Goal: Information Seeking & Learning: Find specific fact

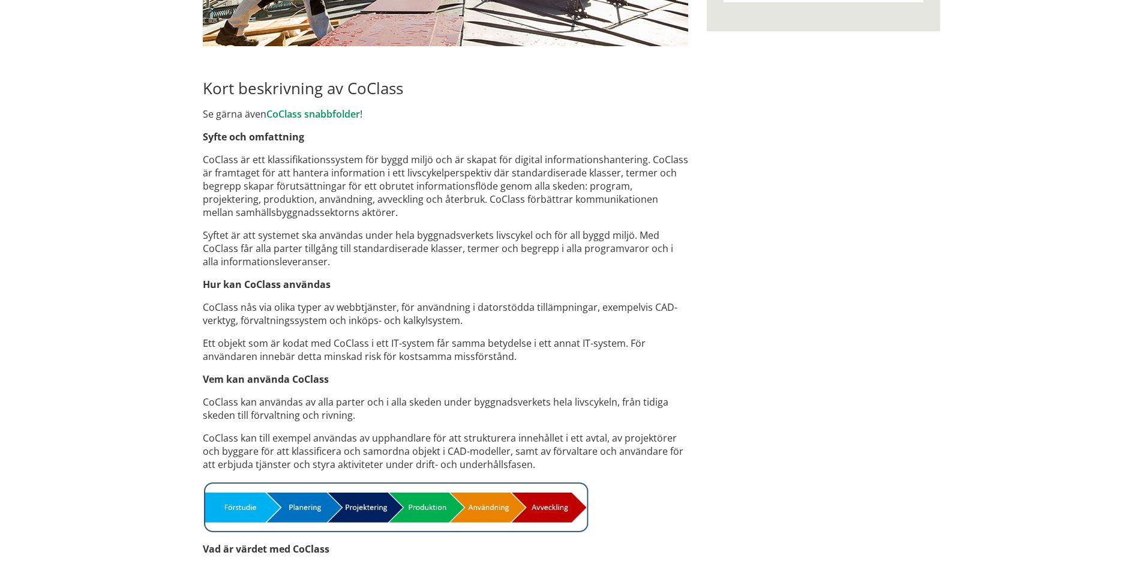
scroll to position [300, 0]
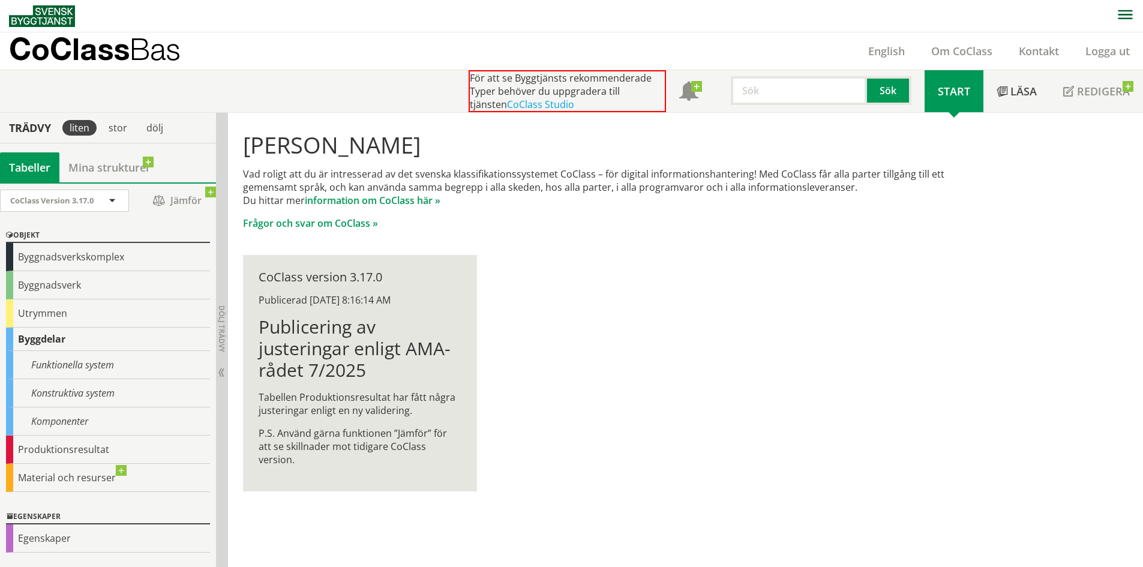
drag, startPoint x: 784, startPoint y: 87, endPoint x: 777, endPoint y: 88, distance: 7.3
click at [784, 84] on input "text" at bounding box center [799, 90] width 136 height 29
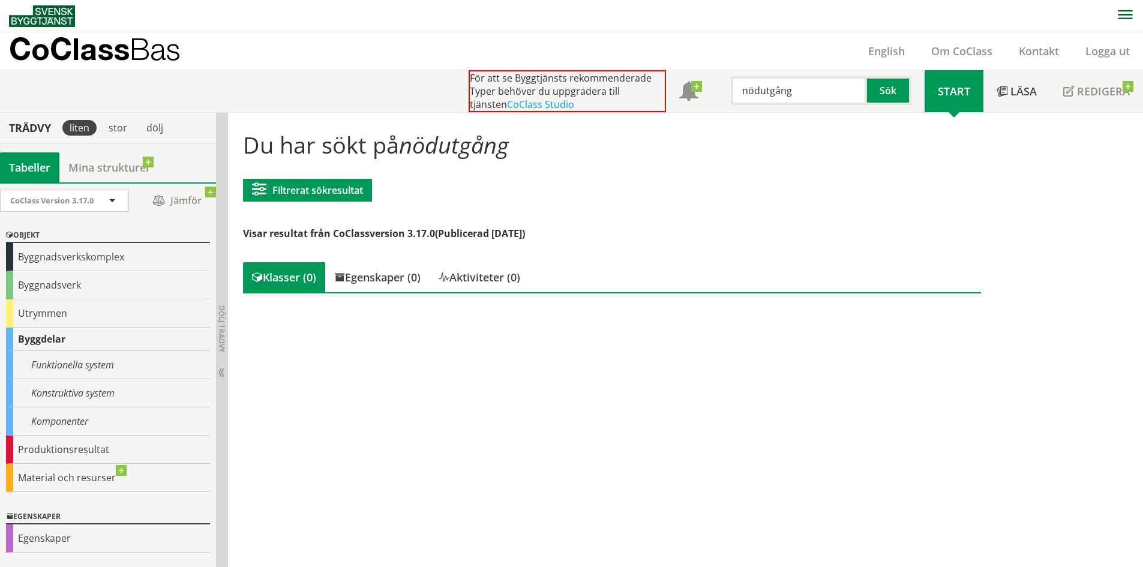
click at [793, 88] on input "nödutgång" at bounding box center [799, 90] width 136 height 29
click at [902, 91] on button "Sök" at bounding box center [889, 90] width 44 height 29
click at [792, 92] on input "nödutgång" at bounding box center [799, 90] width 136 height 29
drag, startPoint x: 761, startPoint y: 92, endPoint x: 840, endPoint y: 100, distance: 79.1
click at [837, 99] on input "nödutgång" at bounding box center [799, 90] width 136 height 29
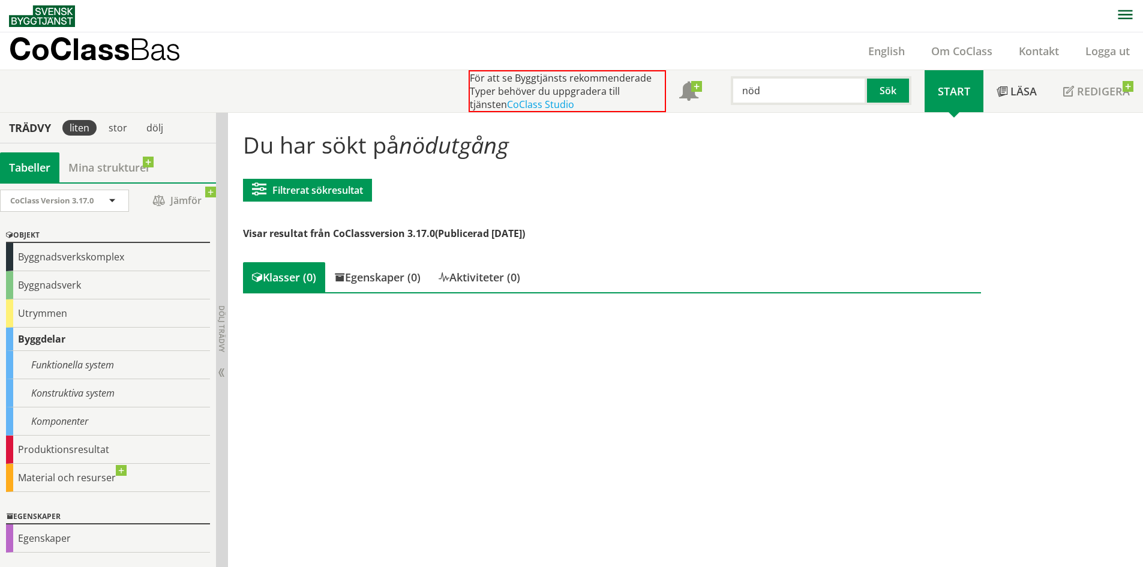
type input "nöd"
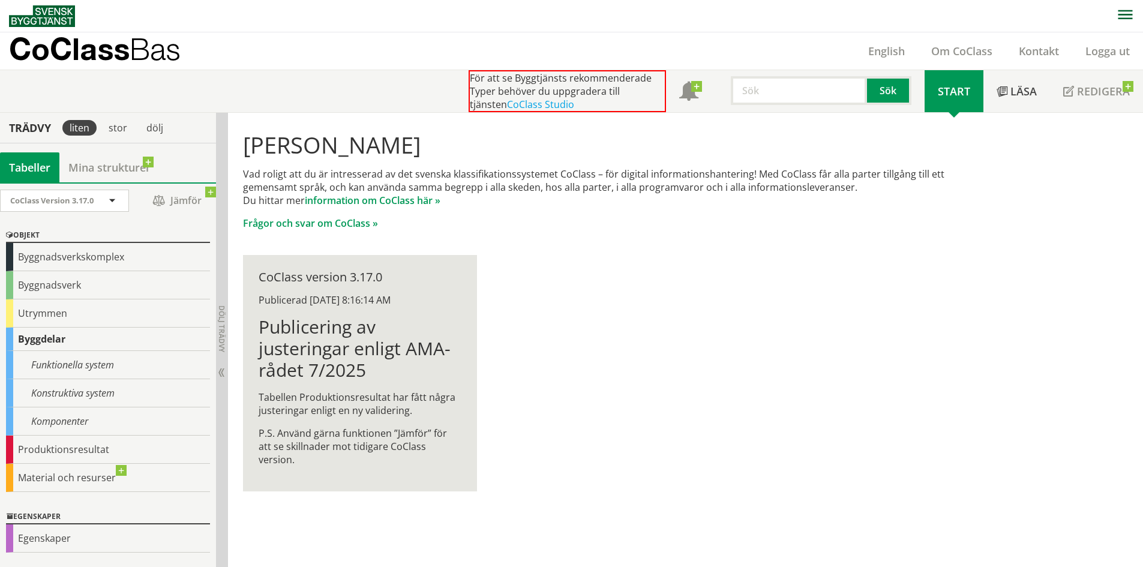
scroll to position [1, 0]
click at [789, 88] on input "text" at bounding box center [799, 90] width 136 height 29
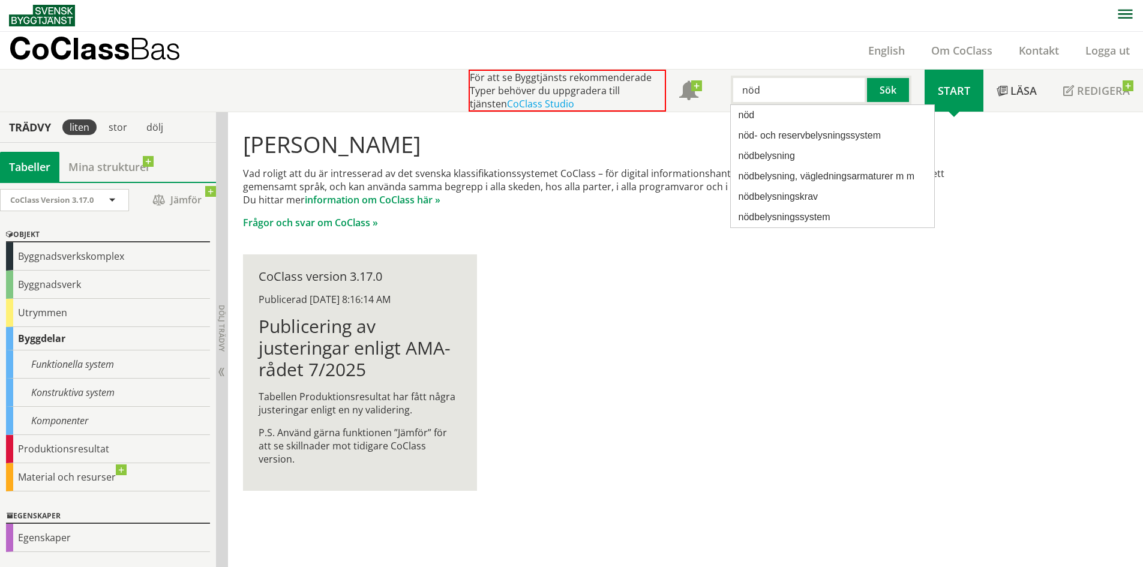
drag, startPoint x: 694, startPoint y: 79, endPoint x: 642, endPoint y: 79, distance: 51.6
click at [644, 77] on div "För att se Byggtjänsts rekommenderade Typer behöver du uppgradera till tjänsten…" at bounding box center [697, 91] width 456 height 42
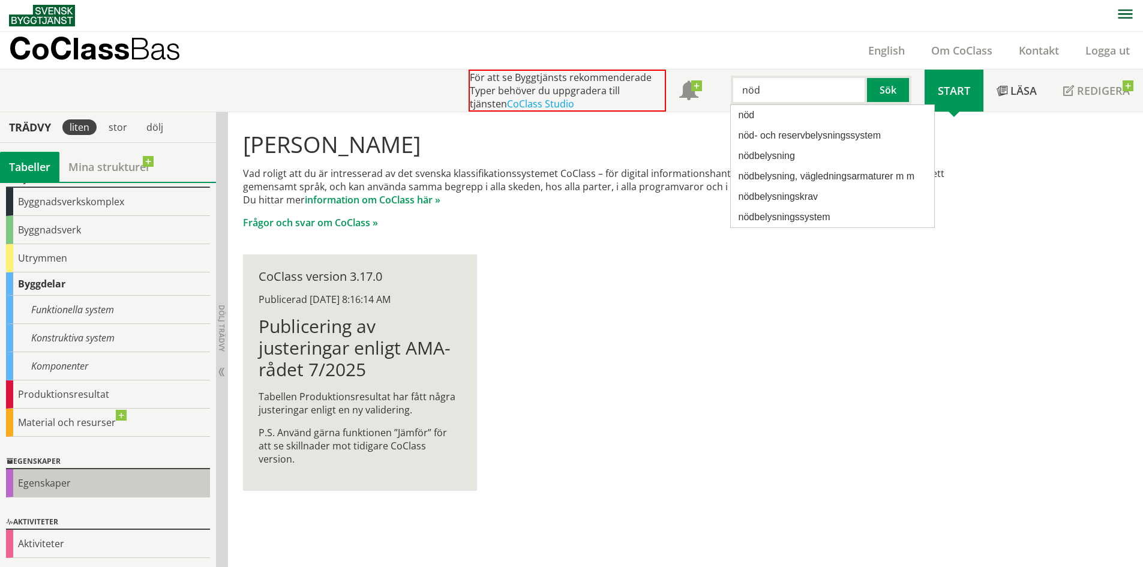
type input "nöd"
click at [65, 484] on div "Egenskaper" at bounding box center [108, 483] width 204 height 28
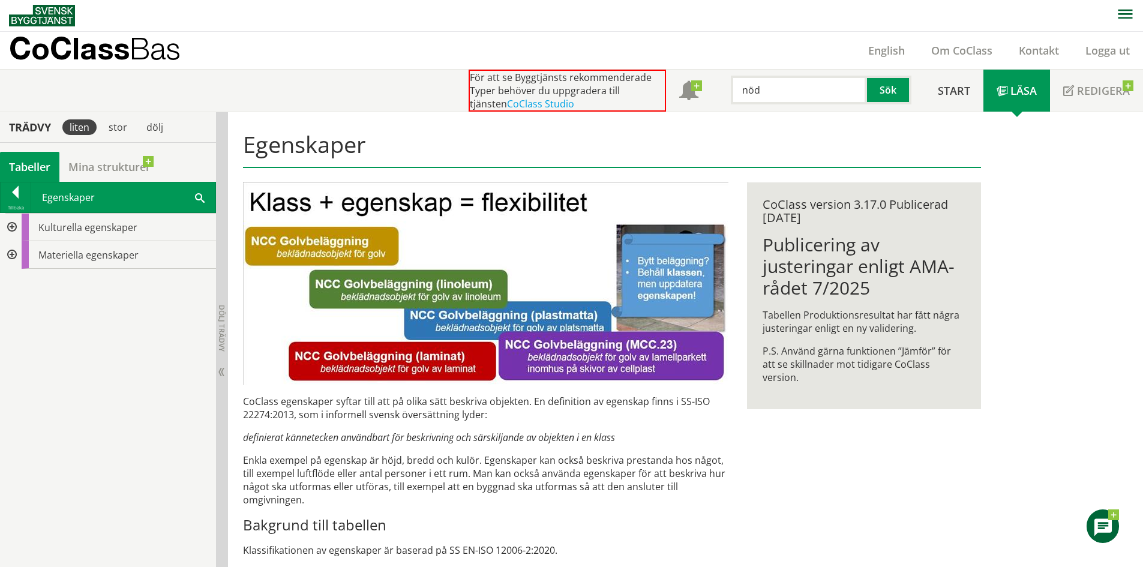
click at [14, 227] on div at bounding box center [11, 228] width 22 height 28
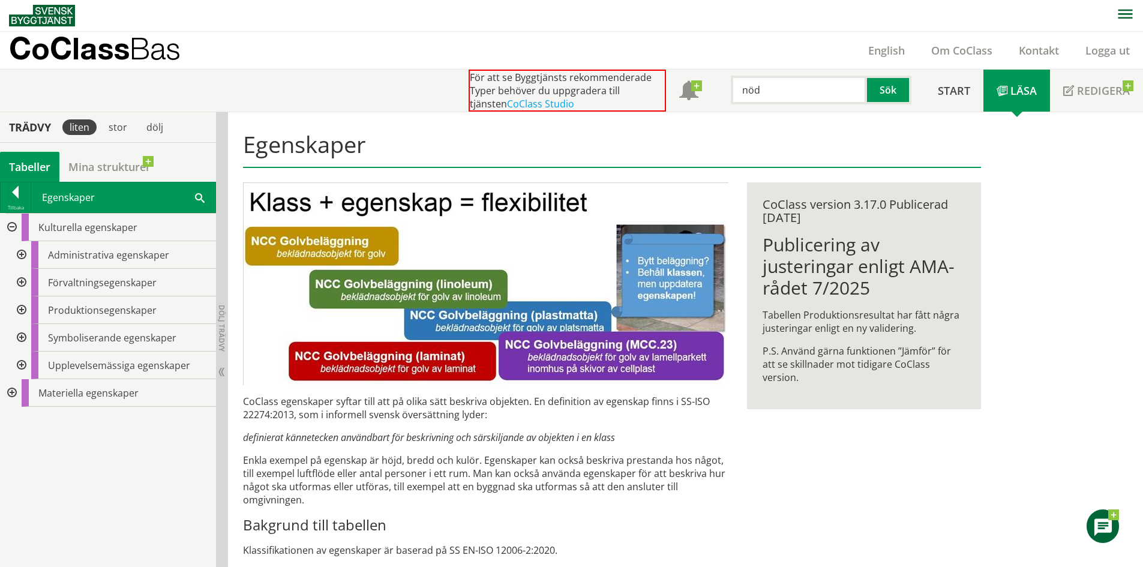
click at [783, 95] on input "nöd" at bounding box center [799, 90] width 136 height 29
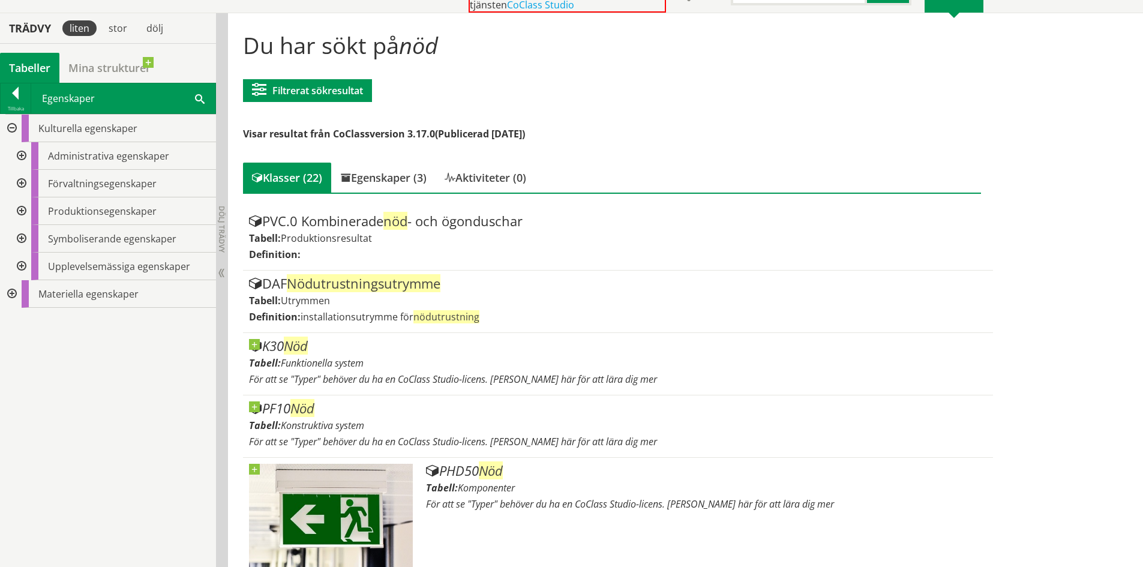
scroll to position [121, 0]
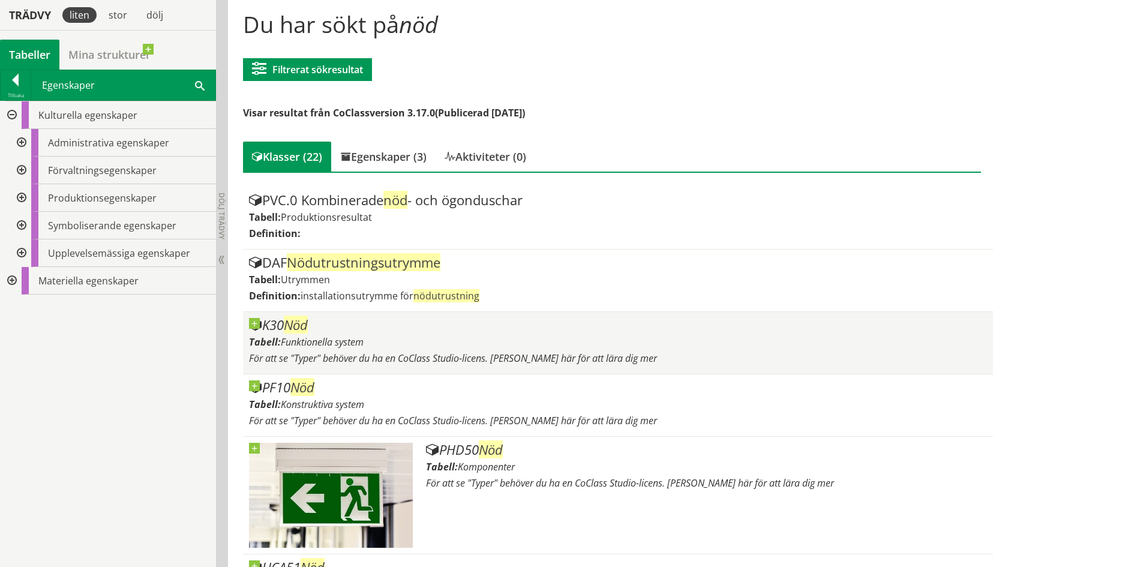
click at [551, 345] on div "Tabell: Funktionella system" at bounding box center [618, 342] width 738 height 13
drag, startPoint x: 310, startPoint y: 327, endPoint x: 325, endPoint y: 327, distance: 15.0
click at [308, 327] on span "Nöd" at bounding box center [296, 325] width 24 height 18
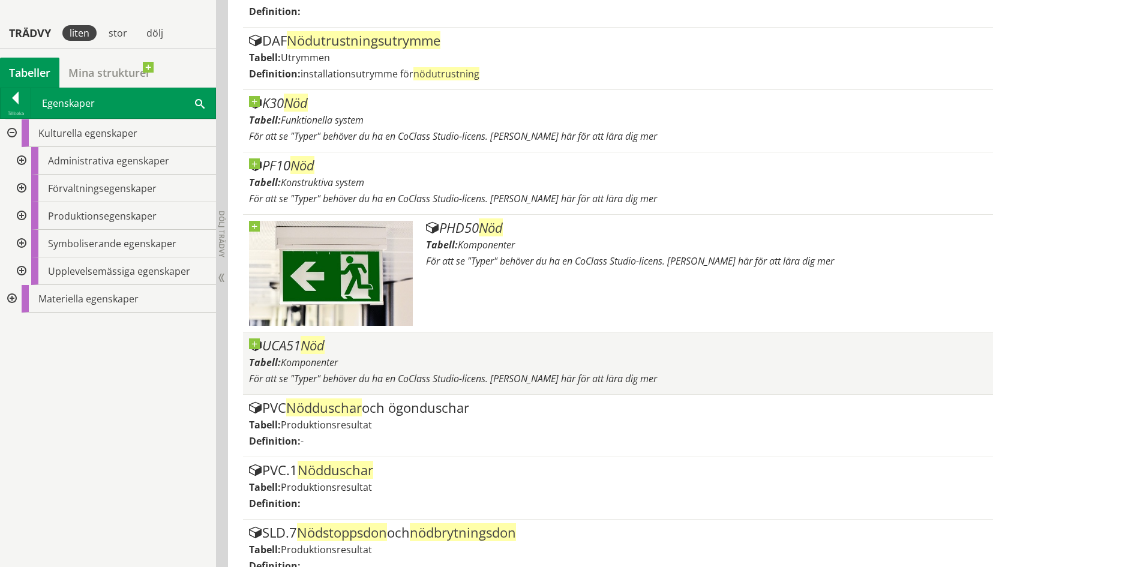
scroll to position [361, 0]
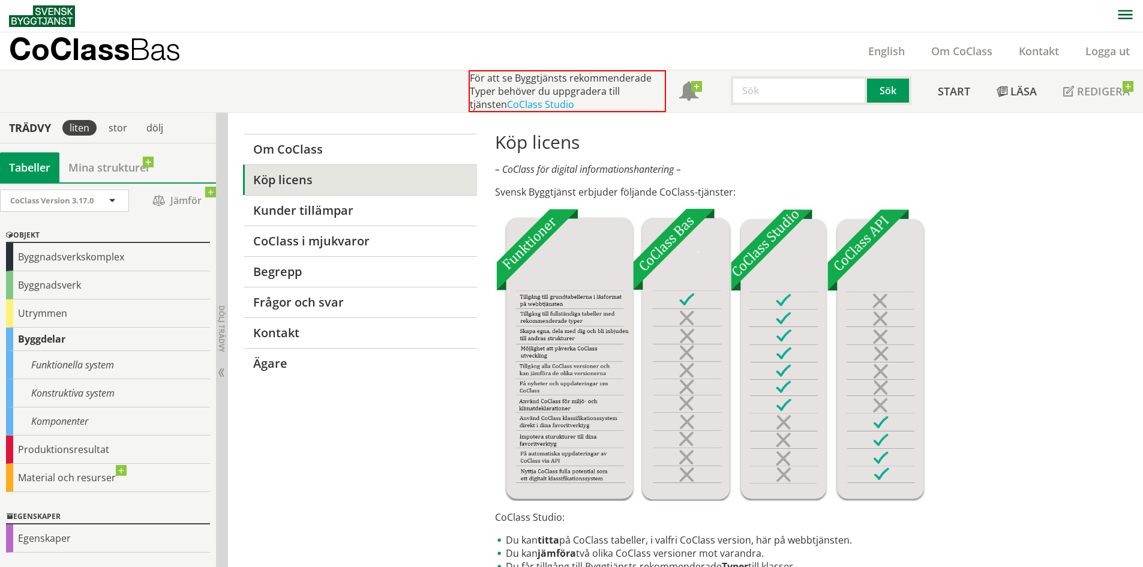
click at [767, 97] on input "text" at bounding box center [799, 90] width 136 height 29
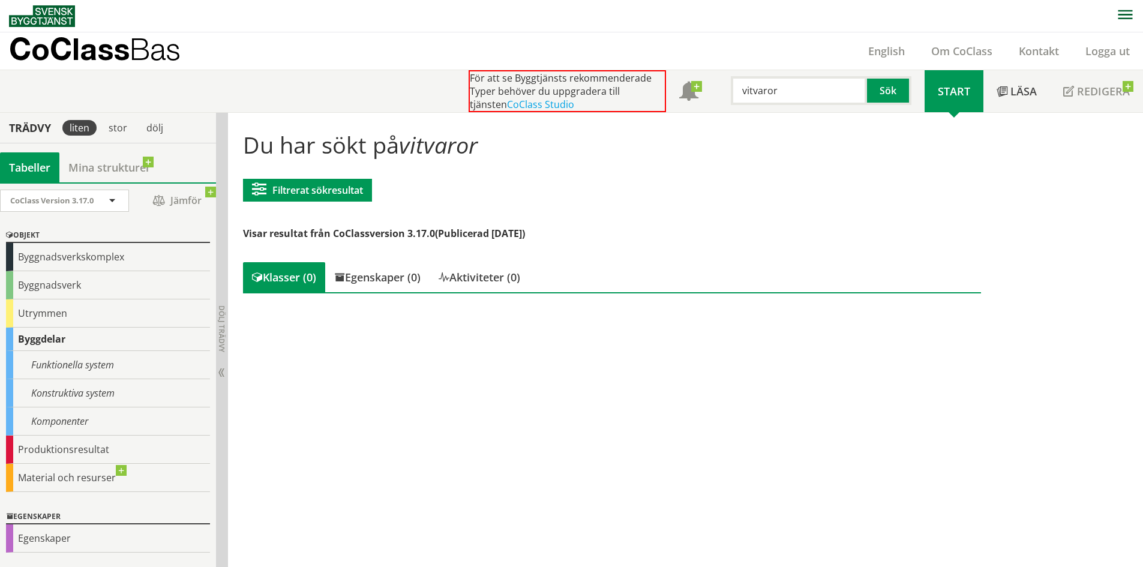
drag, startPoint x: 786, startPoint y: 92, endPoint x: 681, endPoint y: 134, distance: 113.5
click at [684, 88] on div "För att se Byggtjänsts rekommenderade Typer behöver du uppgradera till tjänsten…" at bounding box center [697, 91] width 456 height 42
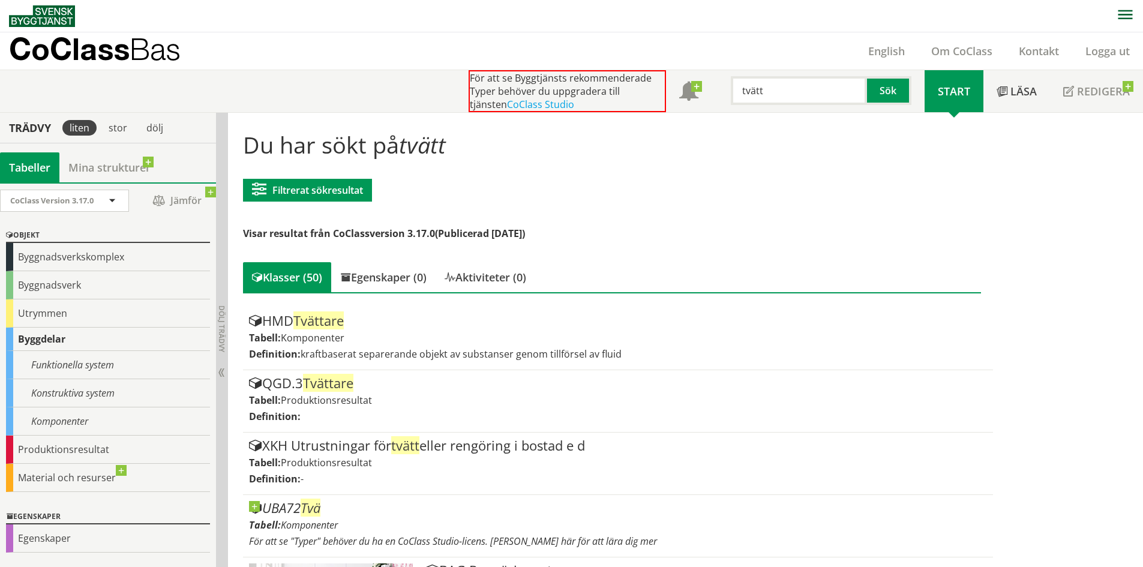
click at [786, 90] on input "tvätt" at bounding box center [799, 90] width 136 height 29
click at [804, 140] on div "tvättmaskiner" at bounding box center [796, 136] width 125 height 18
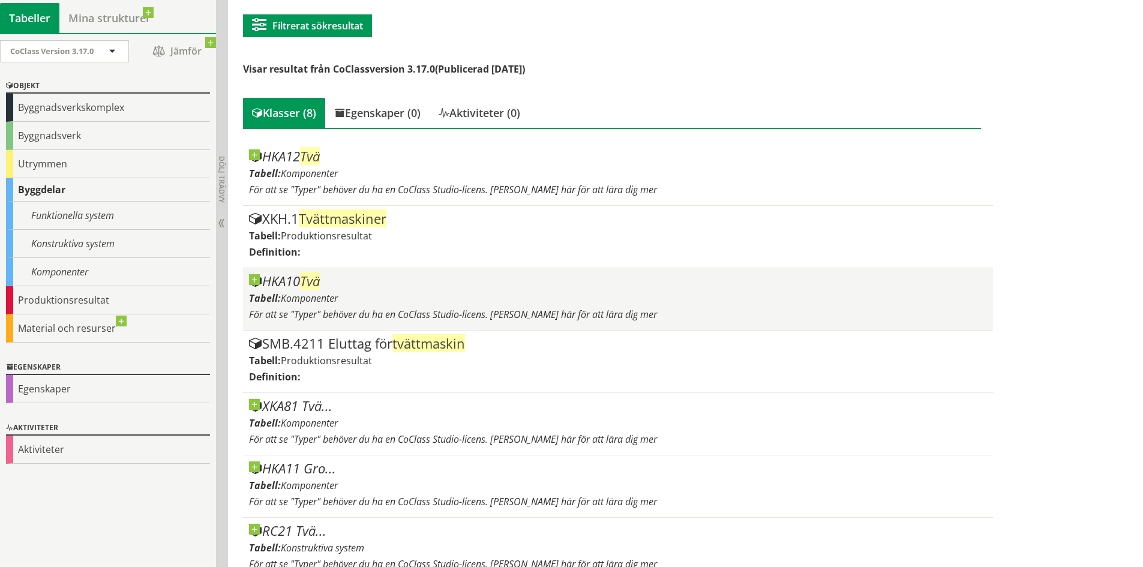
scroll to position [6, 0]
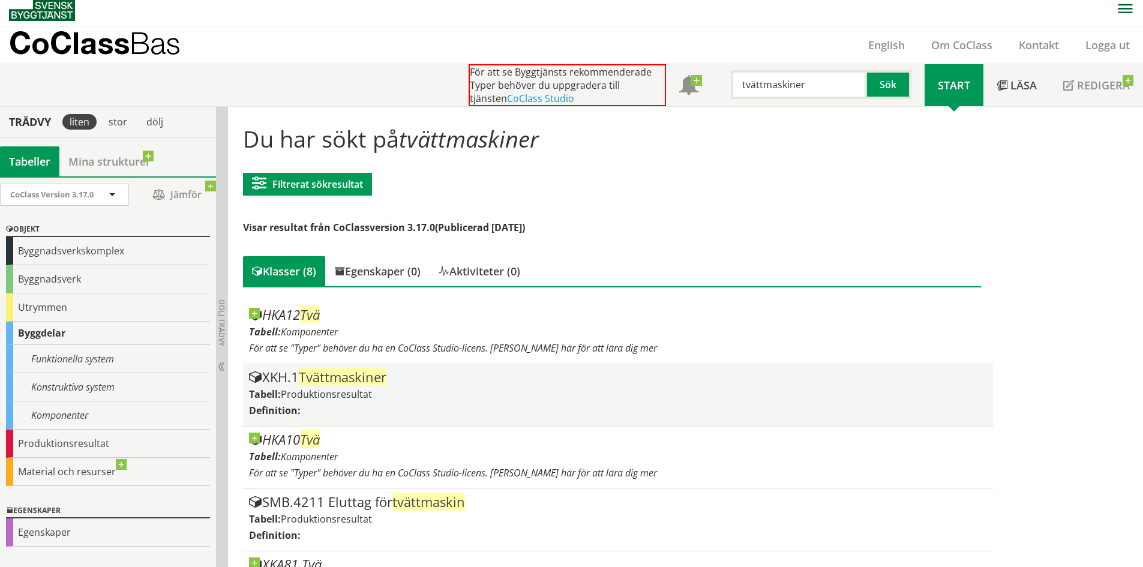
type input "tvättmaskiner"
click at [519, 399] on div "Tabell: Produktionsresultat" at bounding box center [618, 394] width 738 height 13
click at [318, 375] on span "Tvättmaskiner" at bounding box center [343, 377] width 88 height 18
click at [475, 408] on div "Definition:" at bounding box center [618, 410] width 738 height 13
click at [267, 376] on div "XKH.1 Tvättmaskiner" at bounding box center [618, 377] width 738 height 14
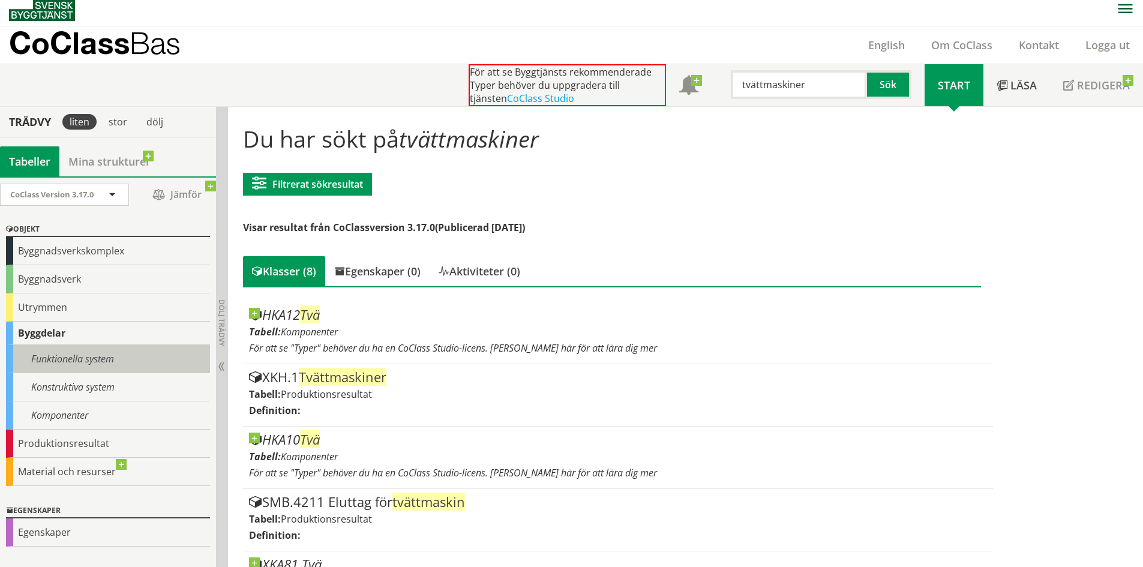
click at [129, 350] on div "Funktionella system" at bounding box center [108, 359] width 204 height 28
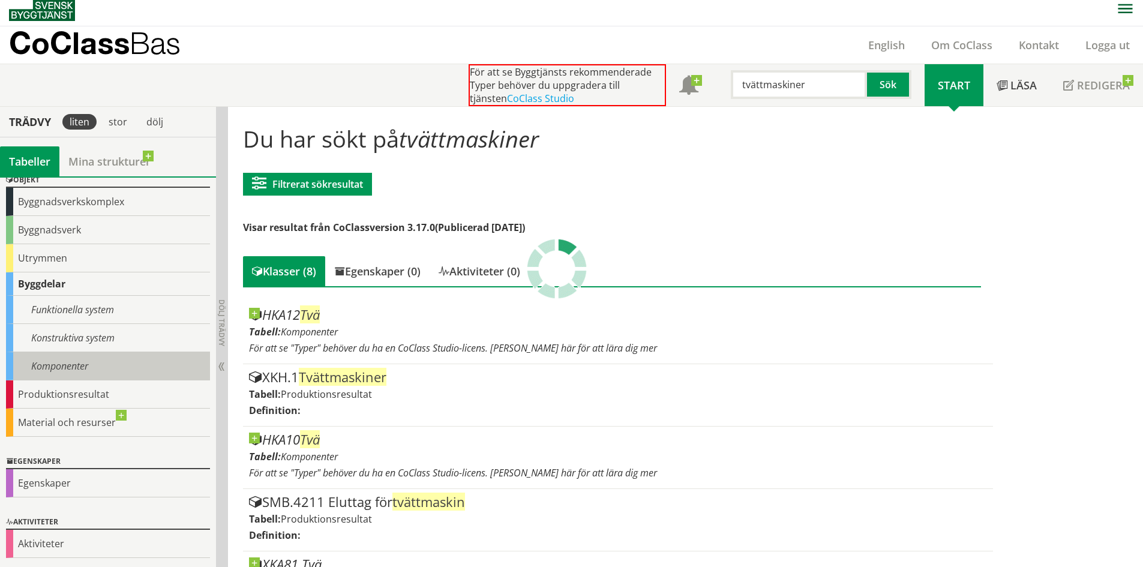
scroll to position [0, 0]
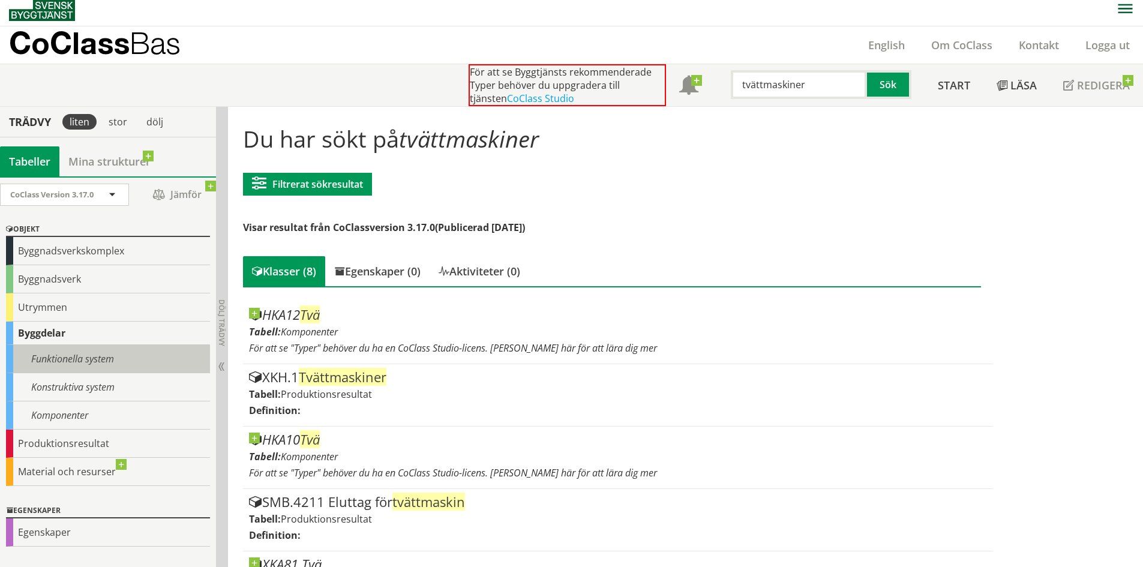
click at [108, 359] on div "Funktionella system" at bounding box center [108, 359] width 204 height 28
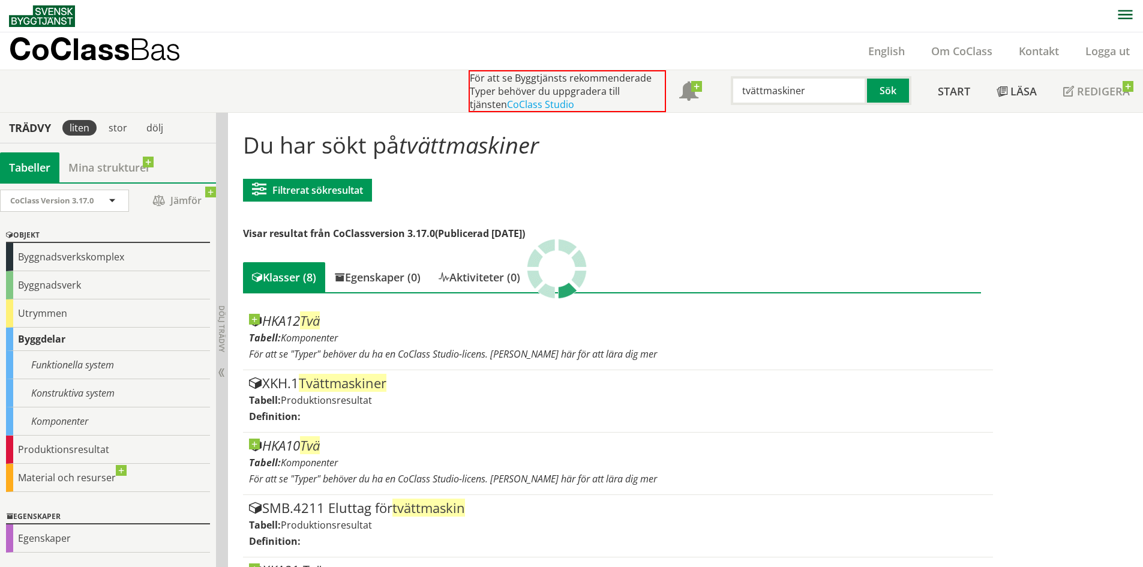
click at [91, 56] on p "CoClass Bas" at bounding box center [95, 49] width 172 height 14
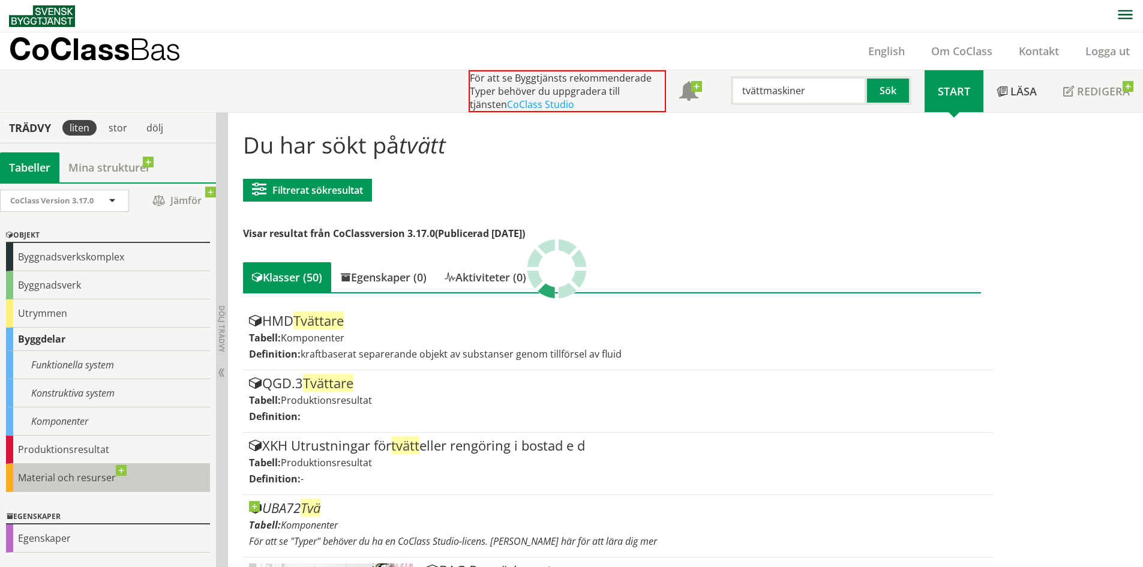
click at [122, 470] on div "Material och resurser" at bounding box center [108, 478] width 204 height 28
click at [53, 479] on div "Material och resurser" at bounding box center [108, 478] width 204 height 28
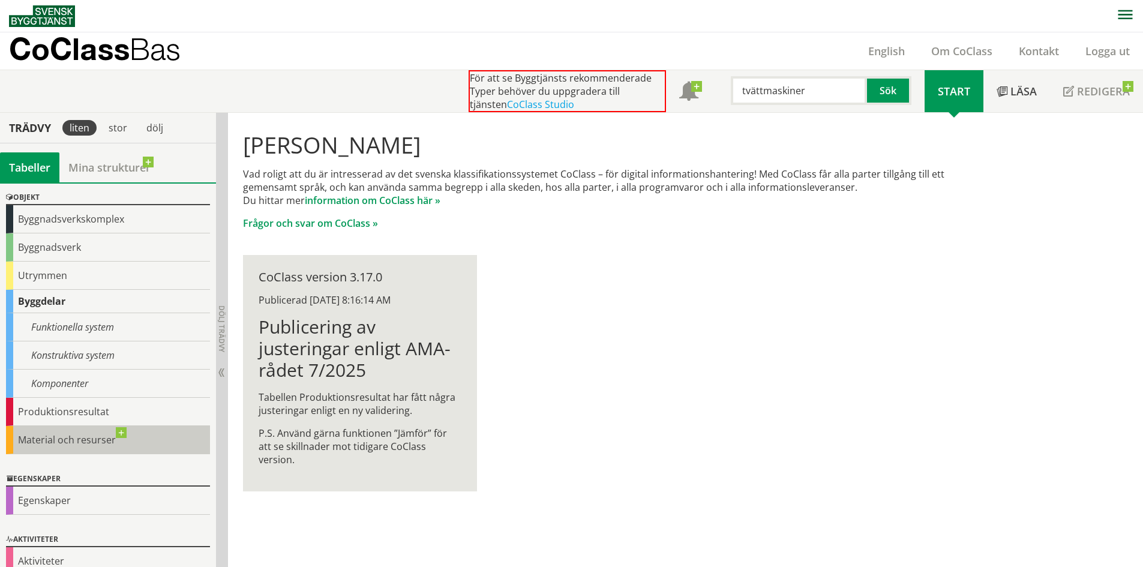
scroll to position [55, 0]
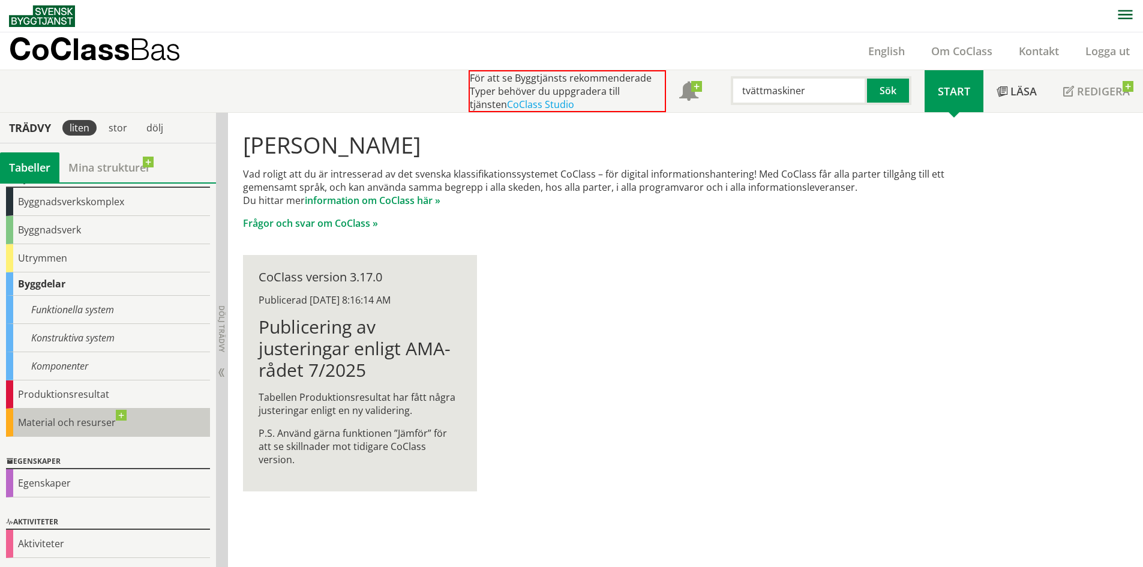
click at [122, 469] on div "Egenskaper" at bounding box center [108, 462] width 204 height 14
click at [115, 415] on div "Material och resurser" at bounding box center [108, 423] width 204 height 28
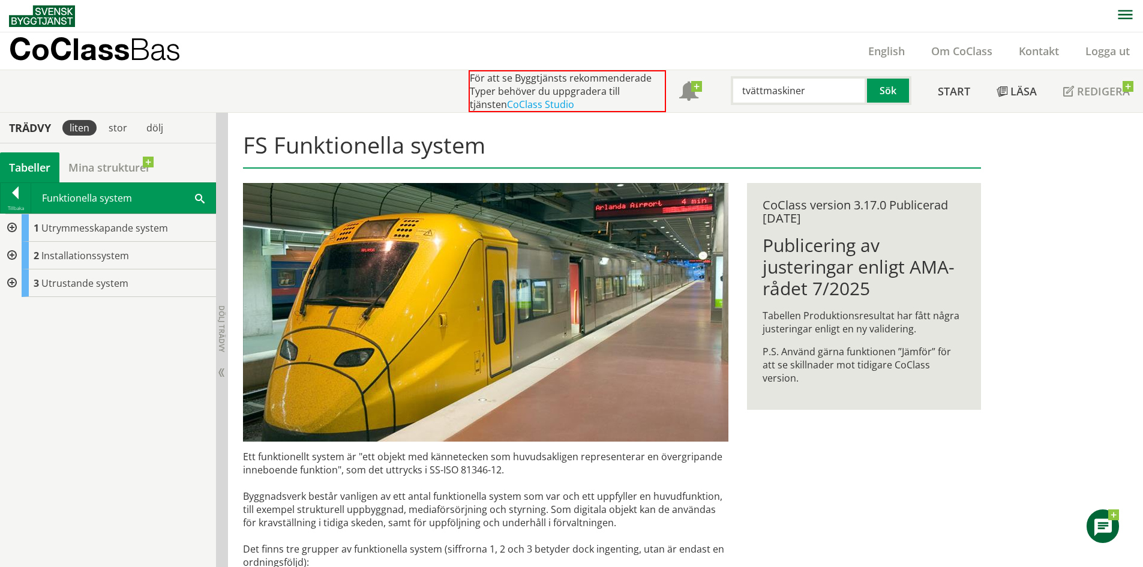
click at [10, 257] on div at bounding box center [11, 256] width 22 height 28
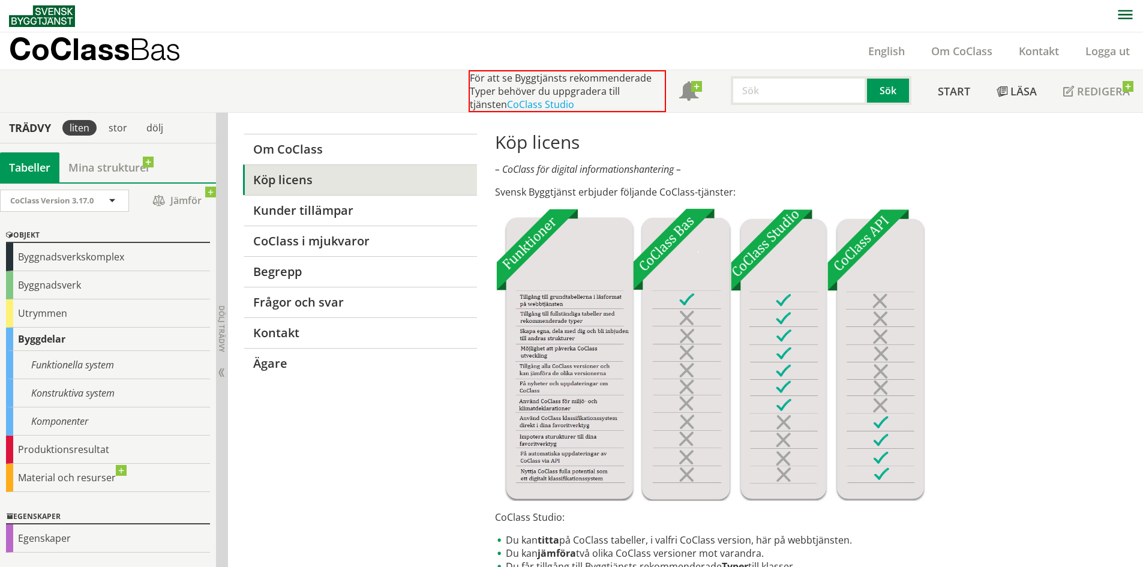
scroll to position [55, 0]
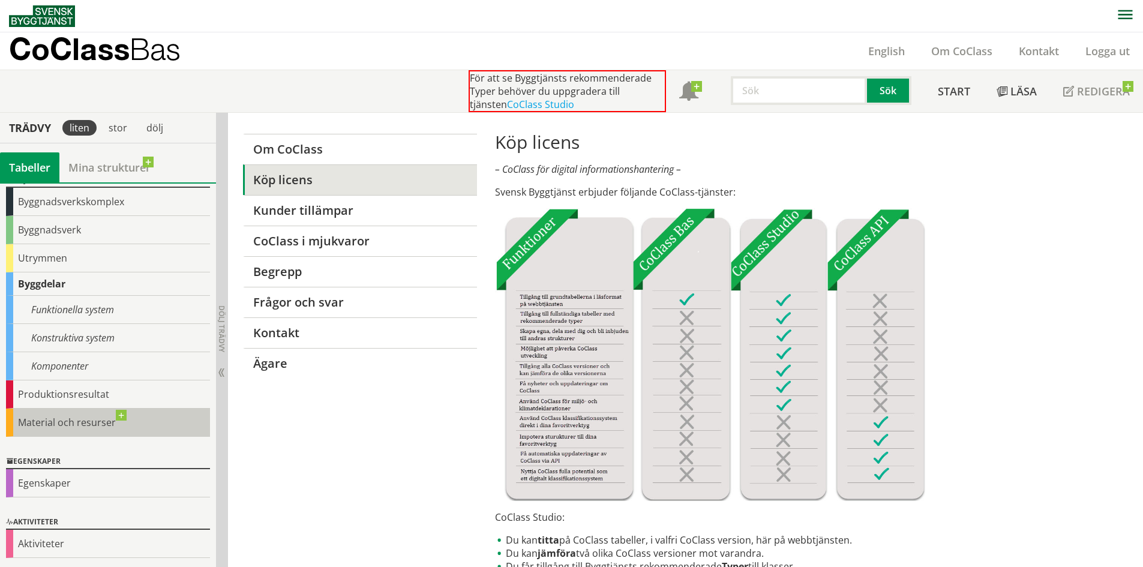
click at [119, 415] on div "Material och resurser" at bounding box center [108, 423] width 204 height 28
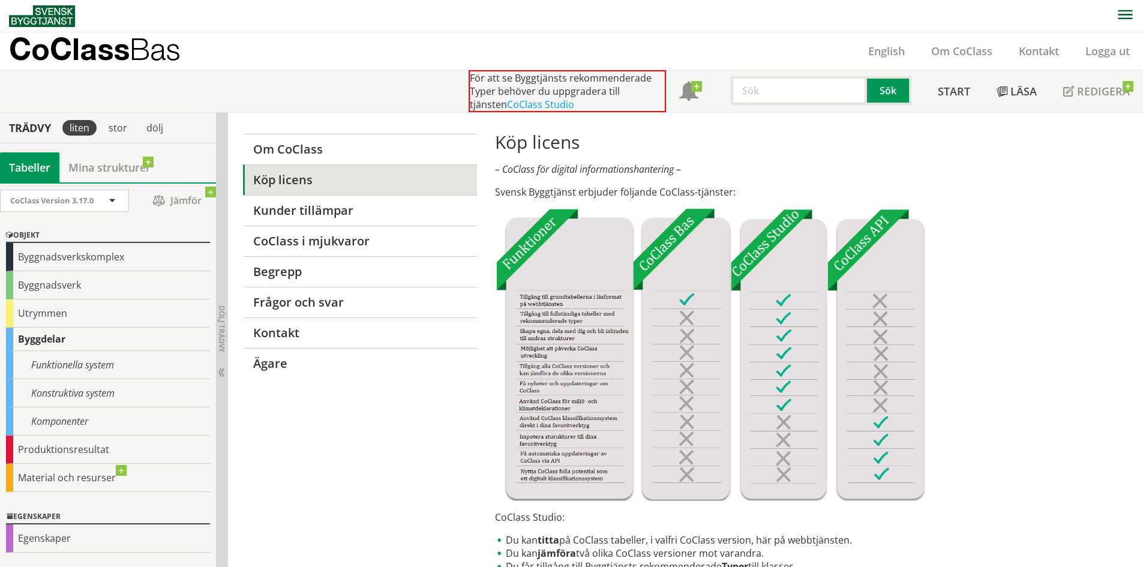
click at [67, 48] on p "CoClass Bas" at bounding box center [95, 49] width 172 height 14
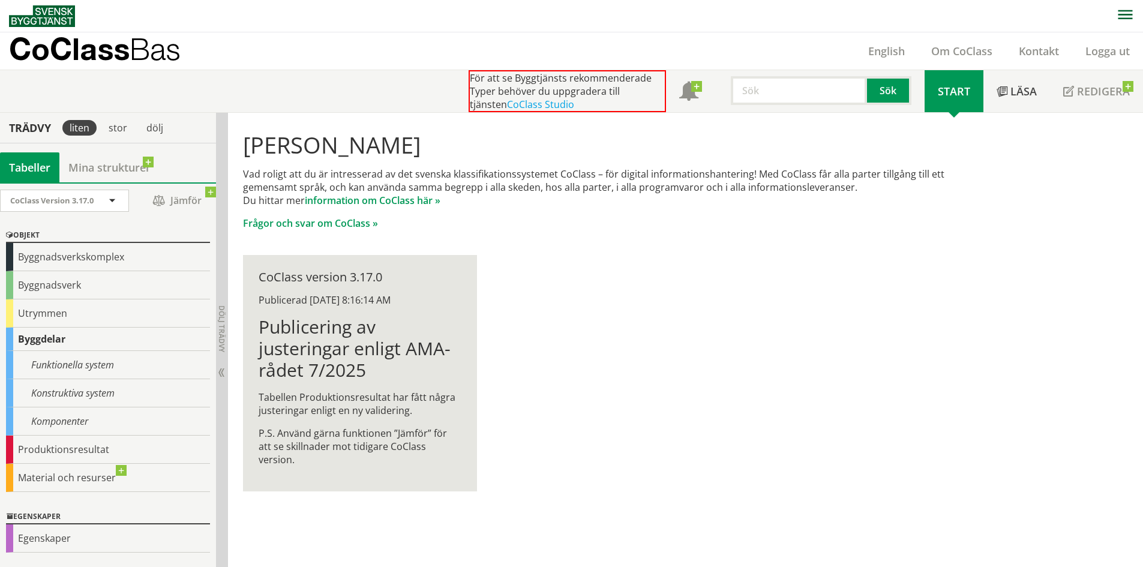
click at [755, 100] on input "text" at bounding box center [799, 90] width 136 height 29
click at [804, 109] on div "tvättmaskin" at bounding box center [796, 116] width 125 height 18
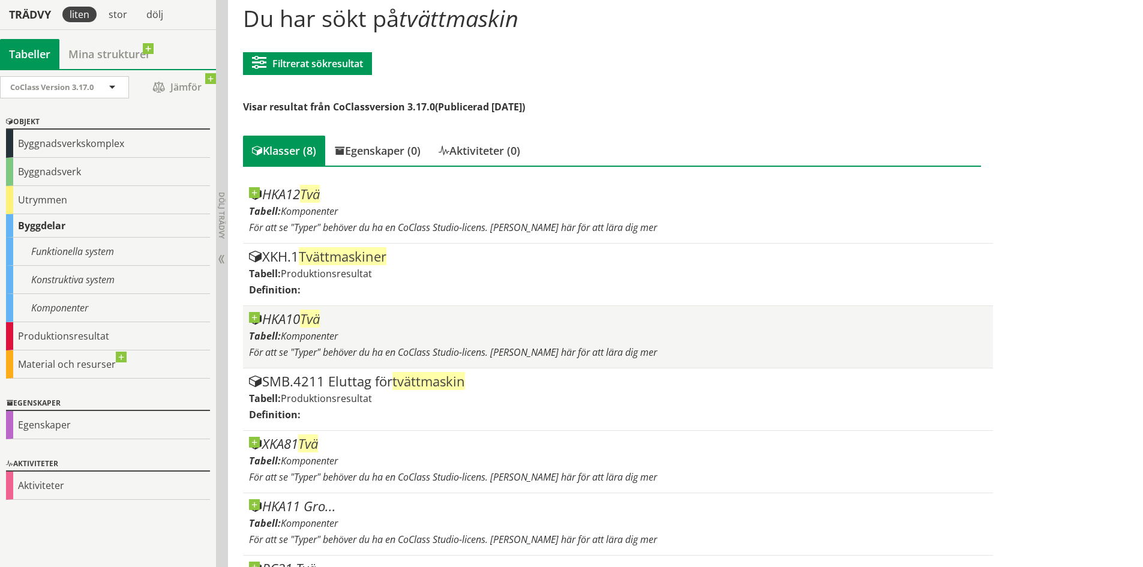
scroll to position [126, 0]
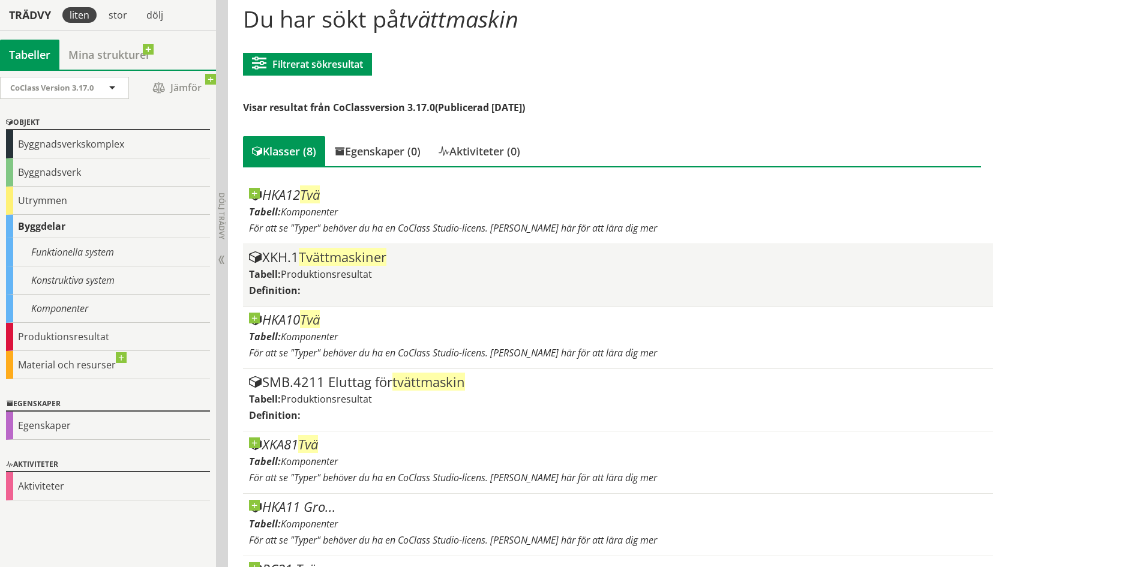
type input "tvättmaskin"
click at [369, 284] on div "Definition:" at bounding box center [618, 290] width 738 height 13
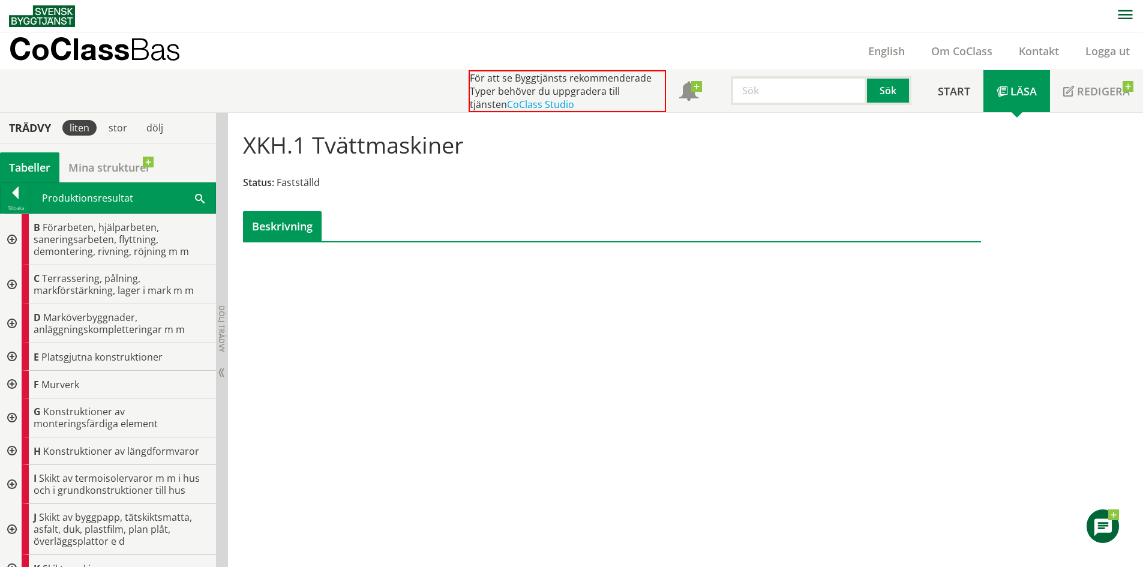
drag, startPoint x: 238, startPoint y: 140, endPoint x: 298, endPoint y: 144, distance: 60.1
click at [298, 144] on div "XKH.1 Tvättmaskiner Status: Fastställd Beskrivning" at bounding box center [612, 181] width 756 height 119
drag, startPoint x: 298, startPoint y: 145, endPoint x: 232, endPoint y: 140, distance: 65.6
click at [232, 140] on div "XKH.1 Tvättmaskiner Status: Fastställd Beskrivning Kontakta oss! I den senaste …" at bounding box center [612, 194] width 768 height 163
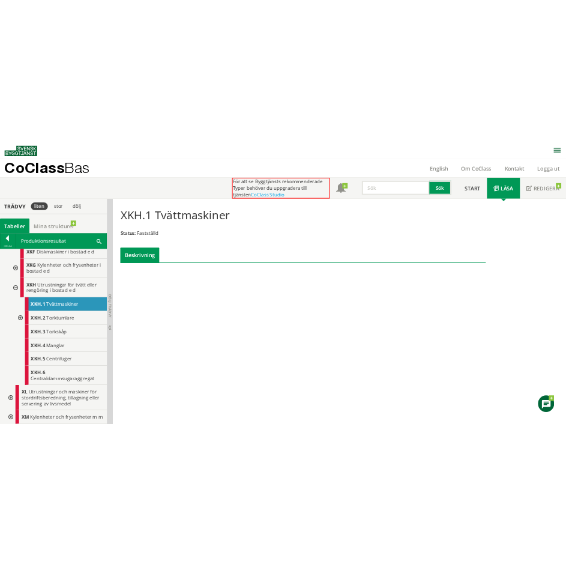
scroll to position [960, 0]
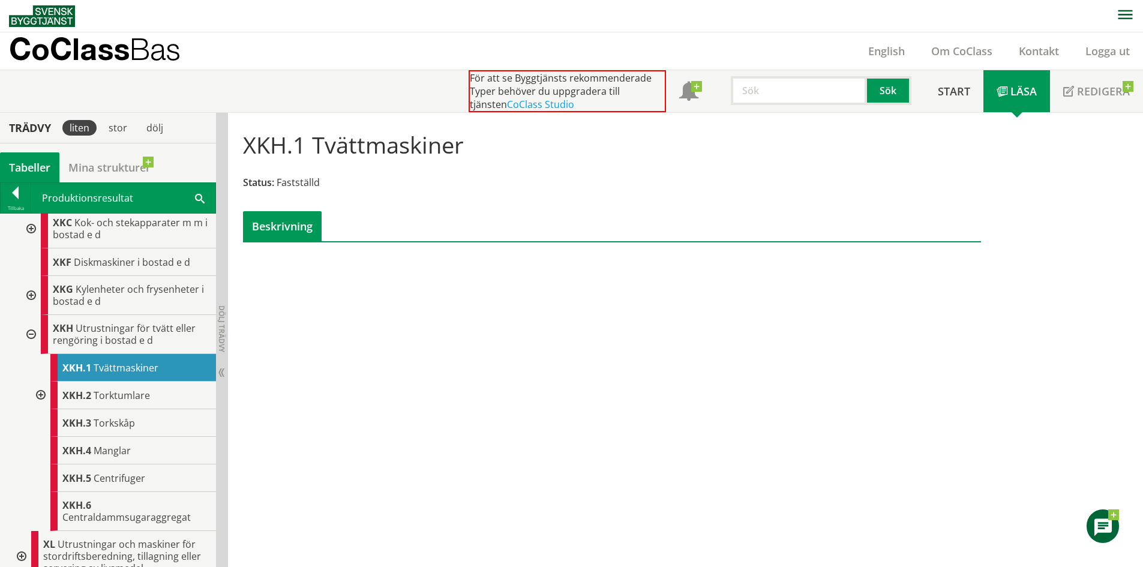
drag, startPoint x: 445, startPoint y: 149, endPoint x: 277, endPoint y: 145, distance: 168.7
click at [271, 145] on div "XKH.1 Tvättmaskiner Status: Fastställd Beskrivning" at bounding box center [612, 181] width 756 height 119
click at [282, 144] on h1 "XKH.1 Tvättmaskiner" at bounding box center [353, 144] width 221 height 26
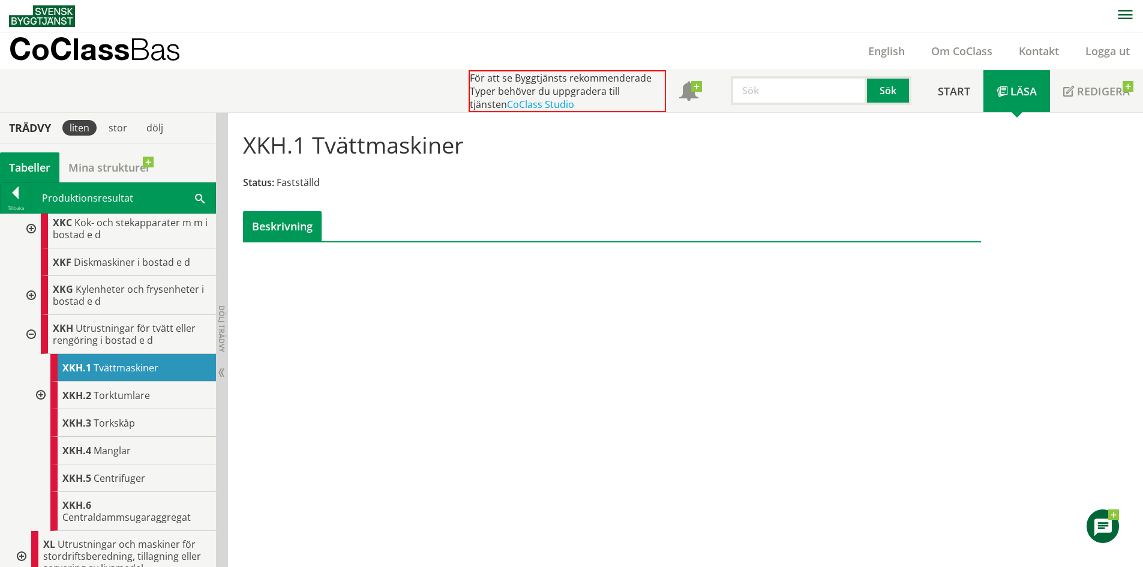
drag, startPoint x: 233, startPoint y: 144, endPoint x: 502, endPoint y: 149, distance: 269.0
click at [502, 149] on div "XKH.1 Tvättmaskiner Status: Fastställd Beskrivning Kontakta oss! I den senaste …" at bounding box center [612, 194] width 768 height 163
drag, startPoint x: 486, startPoint y: 140, endPoint x: 244, endPoint y: 150, distance: 242.1
click at [244, 150] on div "XKH.1 Tvättmaskiner Status: Fastställd Beskrivning" at bounding box center [612, 181] width 756 height 119
click at [277, 146] on h1 "XKH.1 Tvättmaskiner" at bounding box center [353, 144] width 221 height 26
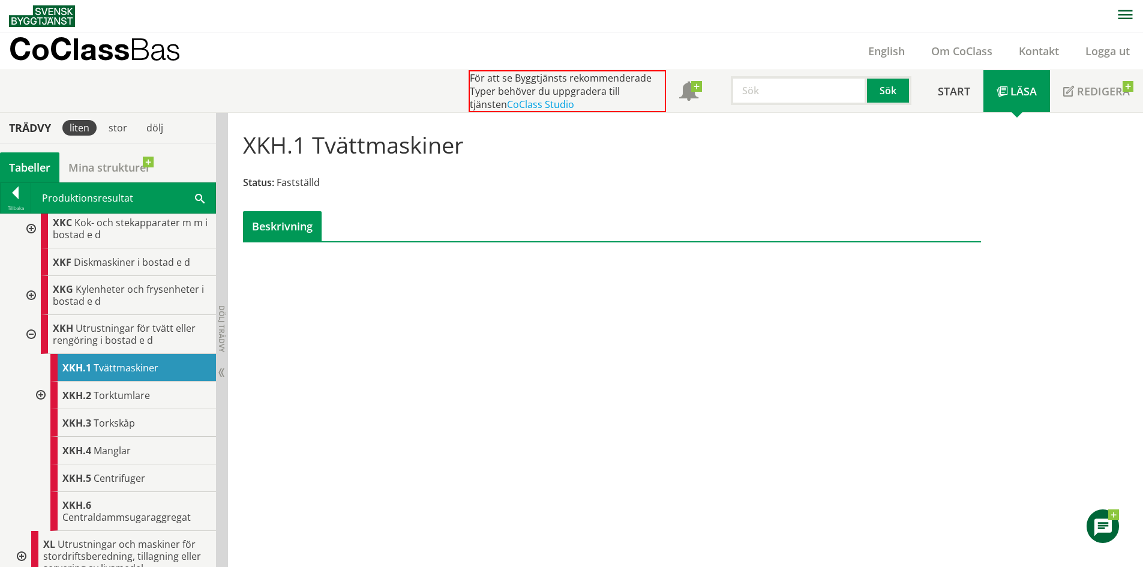
click at [277, 146] on h1 "XKH.1 Tvättmaskiner" at bounding box center [353, 144] width 221 height 26
click at [40, 405] on div at bounding box center [40, 396] width 22 height 28
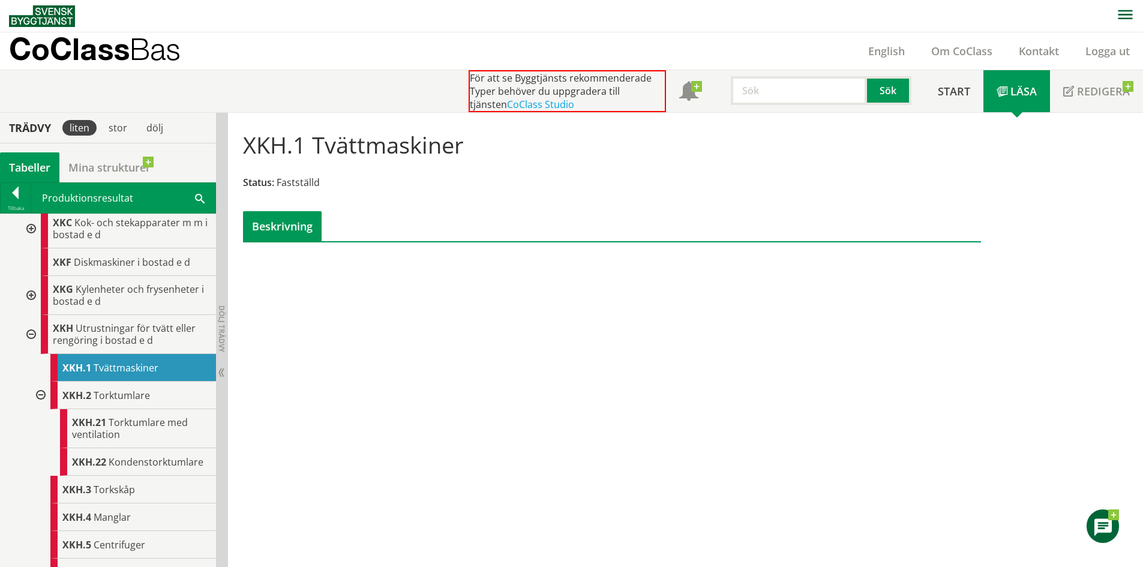
drag, startPoint x: 113, startPoint y: 373, endPoint x: 577, endPoint y: 398, distance: 464.6
click at [580, 400] on div "XKH.1 Tvättmaskiner Status: Fastställd Beskrivning Kontakta oss! I den senaste …" at bounding box center [685, 340] width 915 height 455
